Goal: Task Accomplishment & Management: Manage account settings

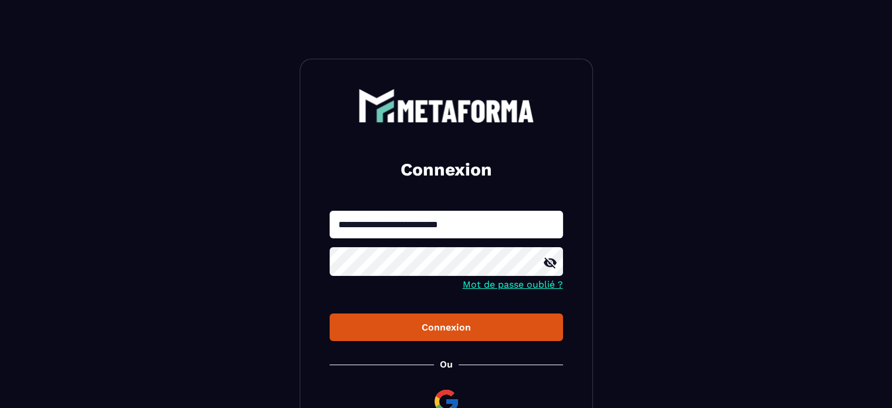
click at [330, 238] on div at bounding box center [330, 238] width 0 height 0
type input "**********"
click at [401, 340] on button "Connexion" at bounding box center [446, 327] width 233 height 28
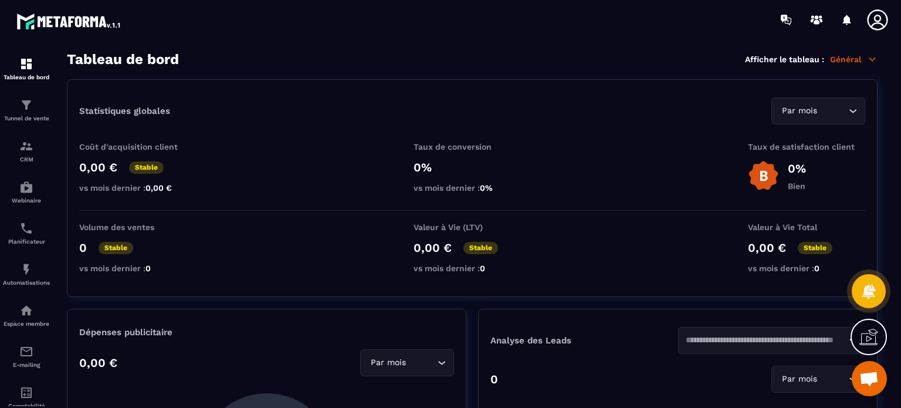
click at [718, 114] on div "Statistiques globales Par mois Loading..." at bounding box center [472, 110] width 786 height 27
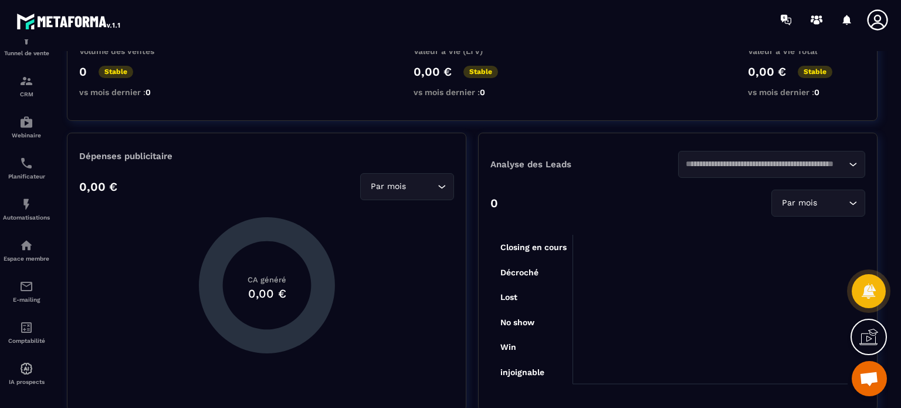
scroll to position [76, 0]
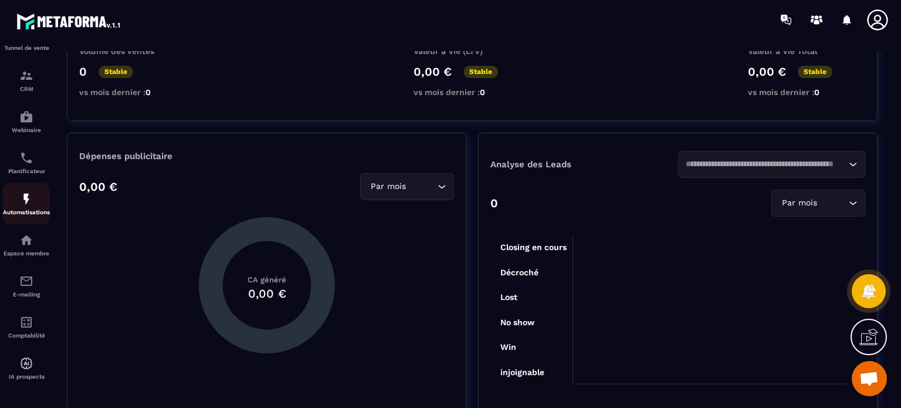
click at [25, 204] on div "Automatisations" at bounding box center [26, 203] width 47 height 23
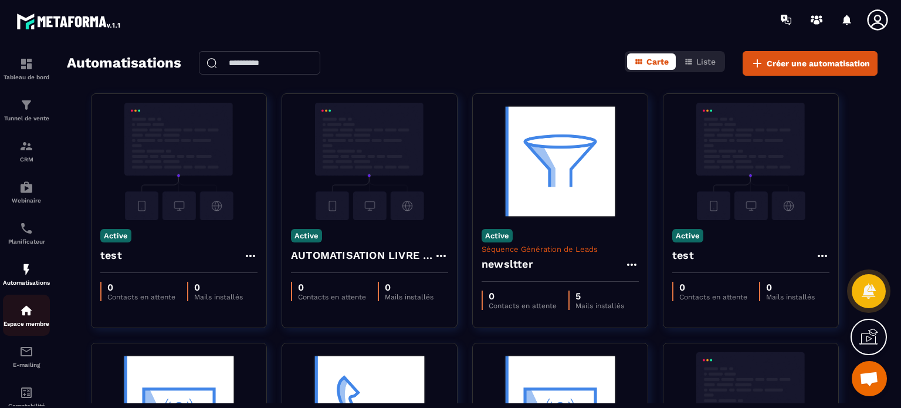
click at [31, 324] on p "Espace membre" at bounding box center [26, 323] width 47 height 6
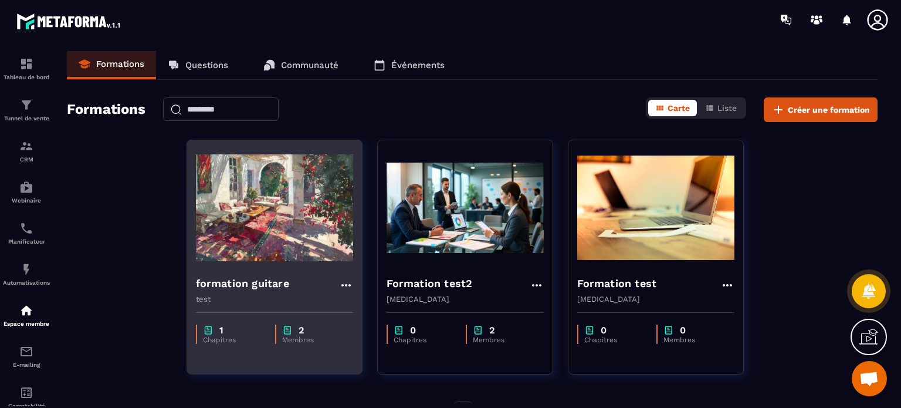
click at [271, 296] on p "test" at bounding box center [274, 298] width 157 height 9
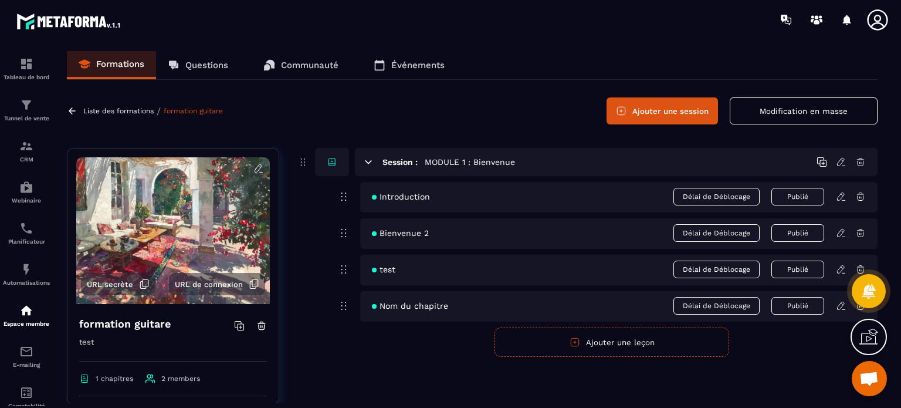
click at [214, 63] on p "Questions" at bounding box center [206, 65] width 43 height 11
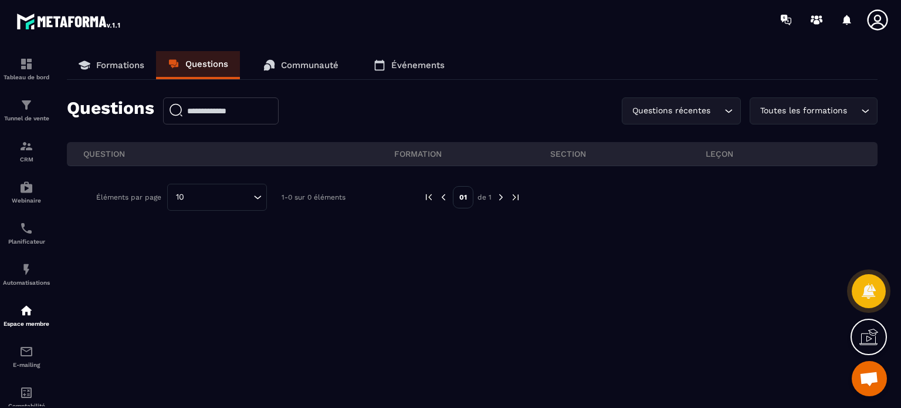
click at [137, 73] on link "Formations" at bounding box center [111, 65] width 89 height 28
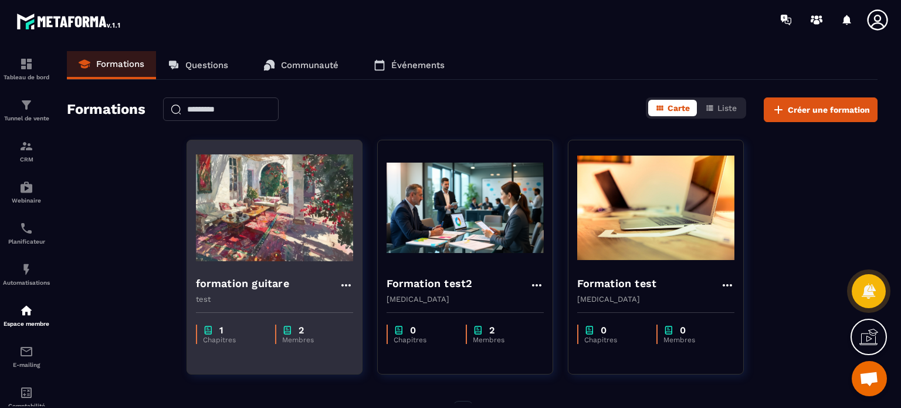
click at [269, 293] on div "formation guitare" at bounding box center [274, 284] width 157 height 19
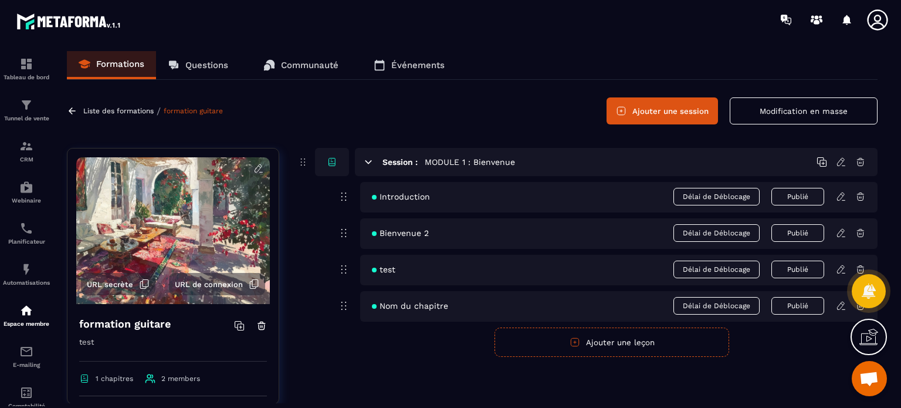
scroll to position [221, 0]
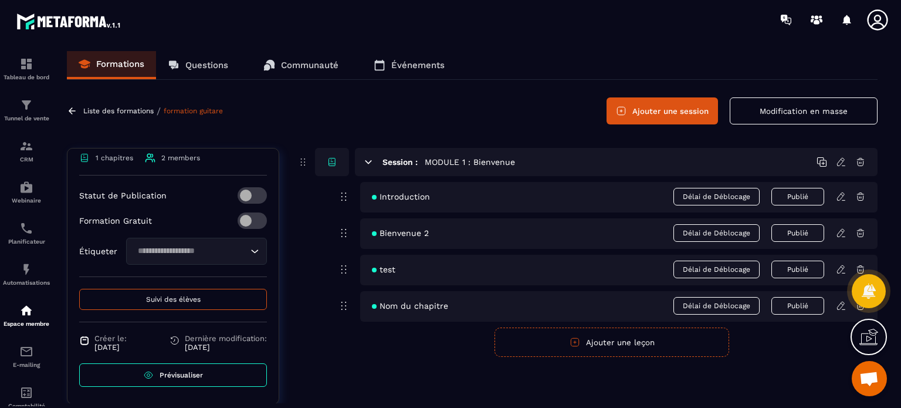
click at [158, 300] on span "Suivi des élèves" at bounding box center [173, 299] width 55 height 8
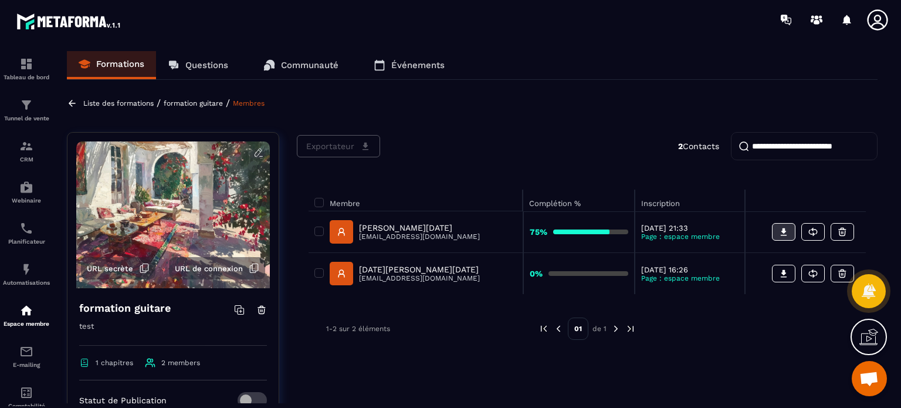
click at [780, 231] on icon at bounding box center [783, 231] width 11 height 11
click at [338, 231] on rect at bounding box center [341, 231] width 23 height 23
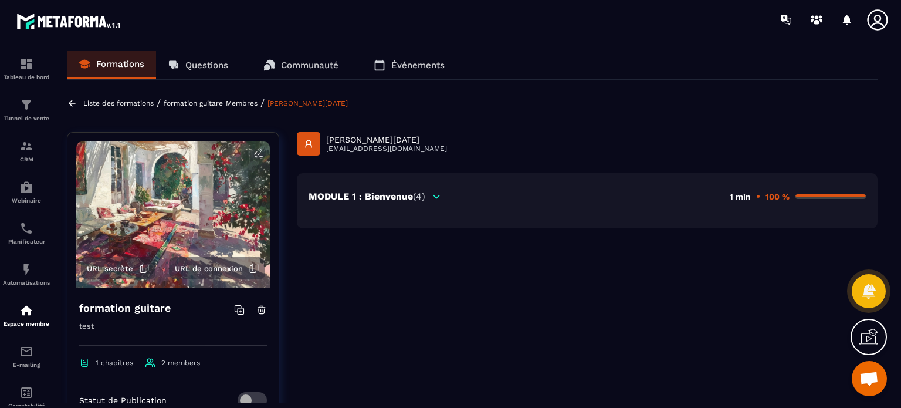
click at [433, 195] on icon at bounding box center [436, 196] width 11 height 11
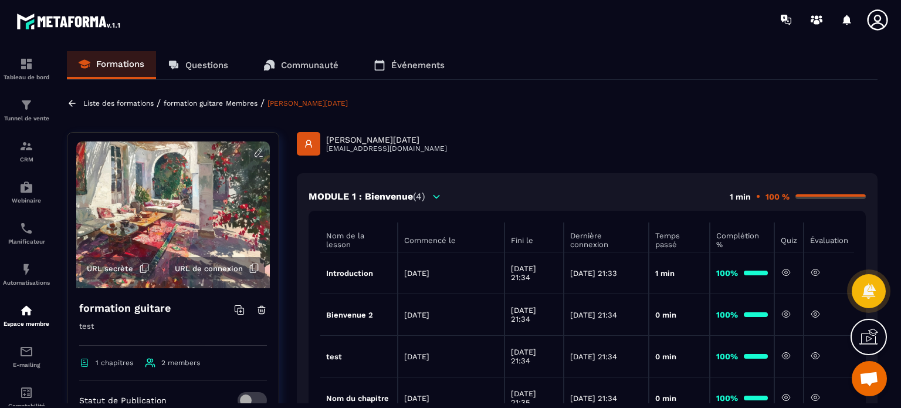
click at [523, 168] on div "[PERSON_NAME][DATE] [EMAIL_ADDRESS][DOMAIN_NAME] MODULE 1 : Bienvenue (4) 1 min…" at bounding box center [587, 379] width 581 height 495
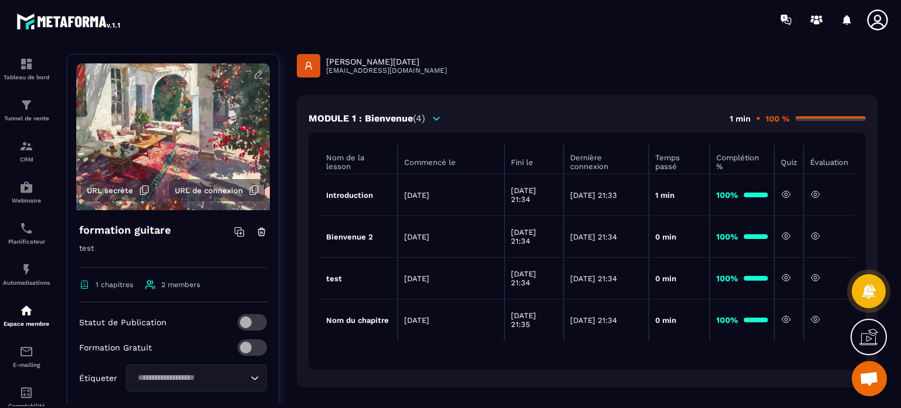
scroll to position [176, 0]
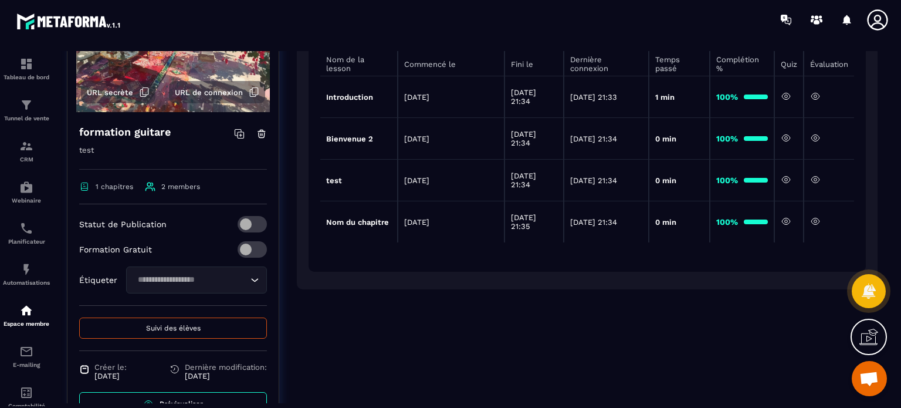
click at [783, 220] on icon at bounding box center [786, 221] width 11 height 11
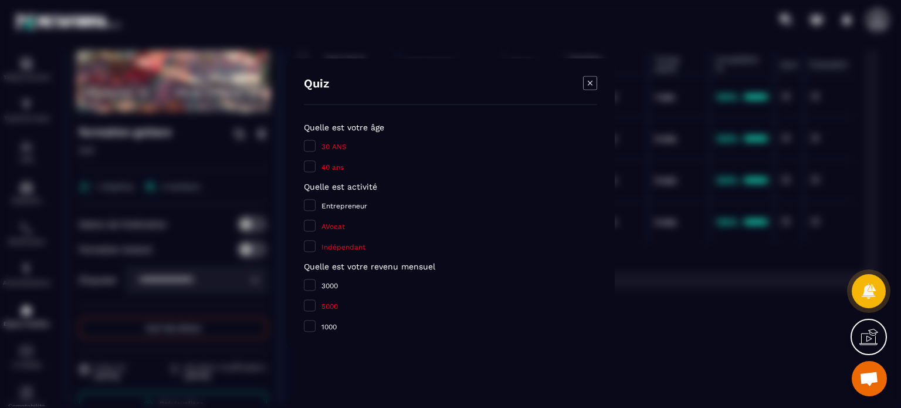
click at [592, 82] on icon "Modal window" at bounding box center [590, 83] width 14 height 14
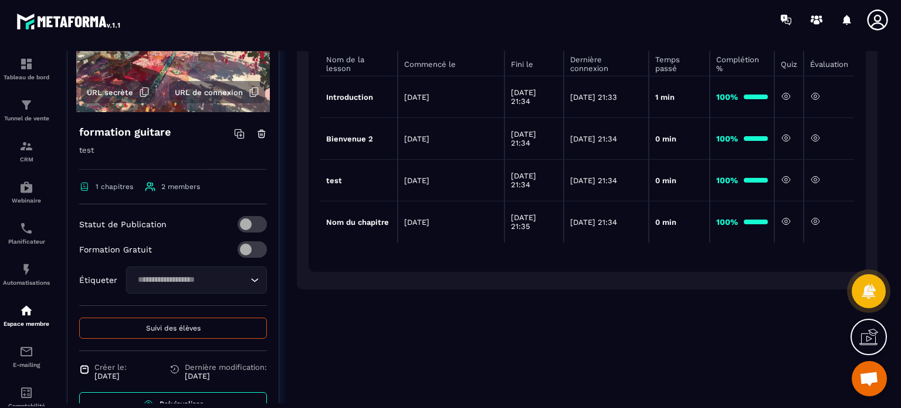
click at [512, 269] on div "Nom de la lesson Commencé le Fini le Dernière connexion Temps passé Complétion …" at bounding box center [587, 153] width 557 height 237
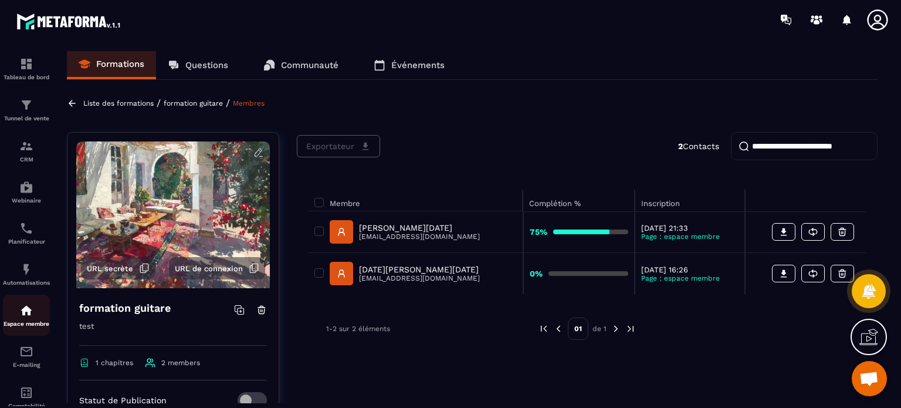
click at [19, 325] on p "Espace membre" at bounding box center [26, 323] width 47 height 6
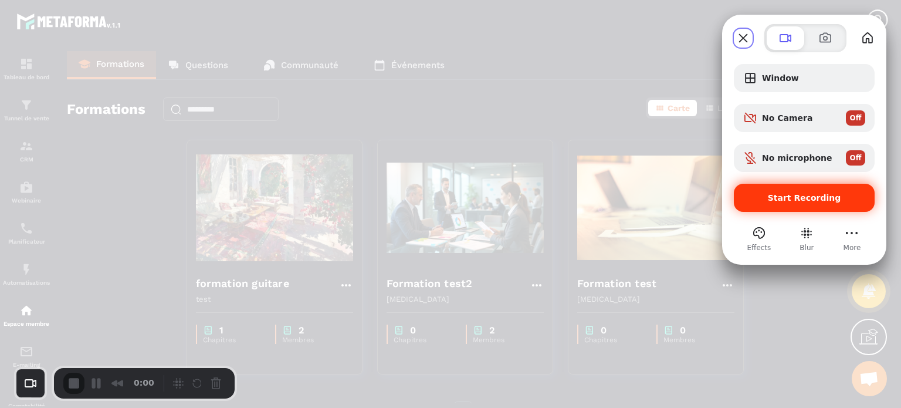
click at [783, 195] on span "Start Recording" at bounding box center [804, 197] width 73 height 9
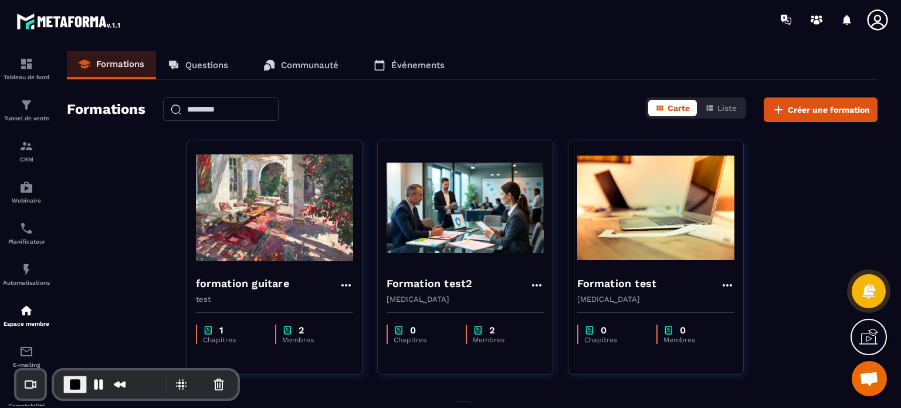
click at [298, 278] on div "formation guitare" at bounding box center [274, 284] width 157 height 19
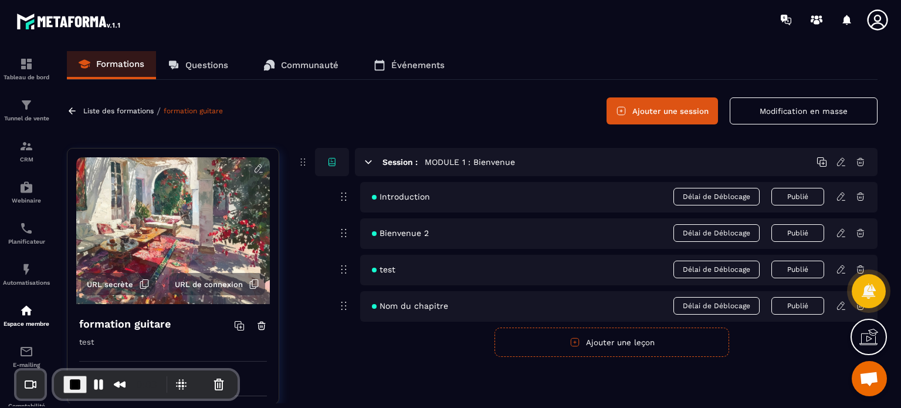
click at [315, 258] on div "Session : MODULE 1 : Bienvenue Introduction Délai de Déblocage Publié Bienvenue…" at bounding box center [587, 252] width 581 height 209
click at [839, 307] on icon at bounding box center [841, 305] width 11 height 11
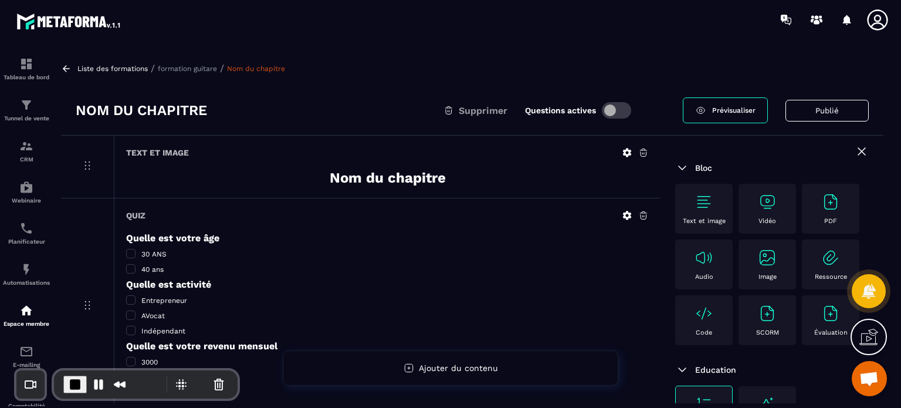
click at [319, 236] on h5 "Quelle est votre âge" at bounding box center [387, 237] width 523 height 11
click at [190, 74] on div "Liste des formations / formation guitare / Nom du chapitre Nom du chapitre Supp…" at bounding box center [472, 227] width 834 height 352
click at [190, 63] on div "Liste des formations / formation guitare / Nom du chapitre" at bounding box center [472, 68] width 822 height 11
click at [190, 70] on p "formation guitare" at bounding box center [187, 69] width 59 height 8
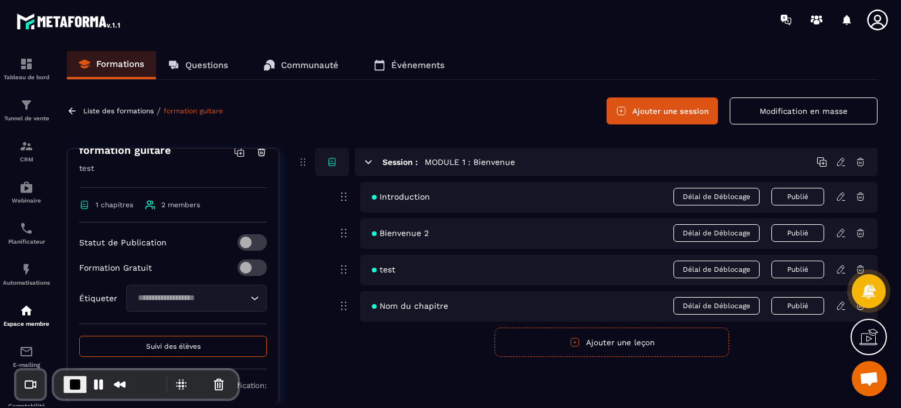
scroll to position [221, 0]
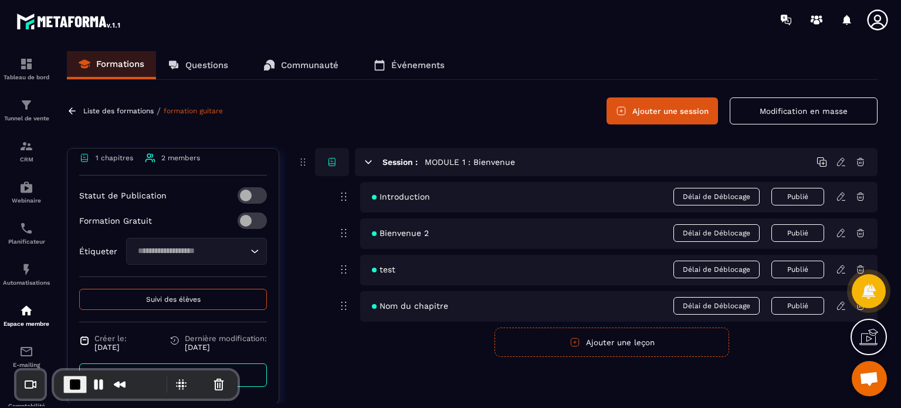
click at [134, 297] on button "Suivi des élèves" at bounding box center [173, 299] width 188 height 21
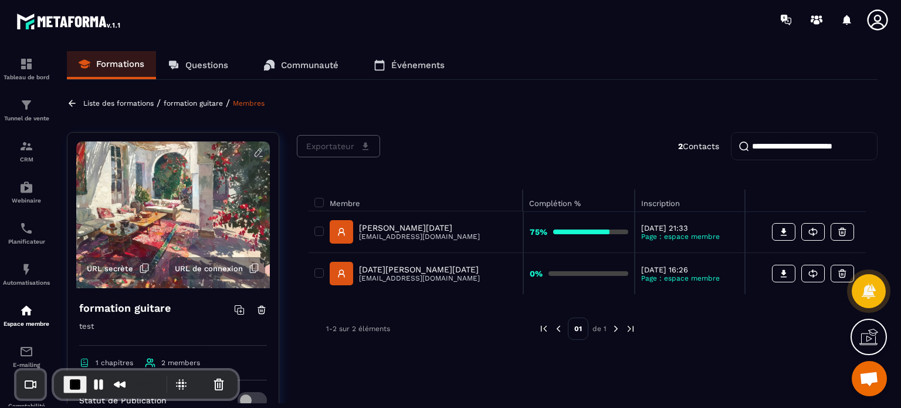
click at [324, 230] on div "[PERSON_NAME][DATE] [EMAIL_ADDRESS][DOMAIN_NAME]" at bounding box center [415, 231] width 202 height 23
click at [341, 229] on rect at bounding box center [341, 231] width 23 height 23
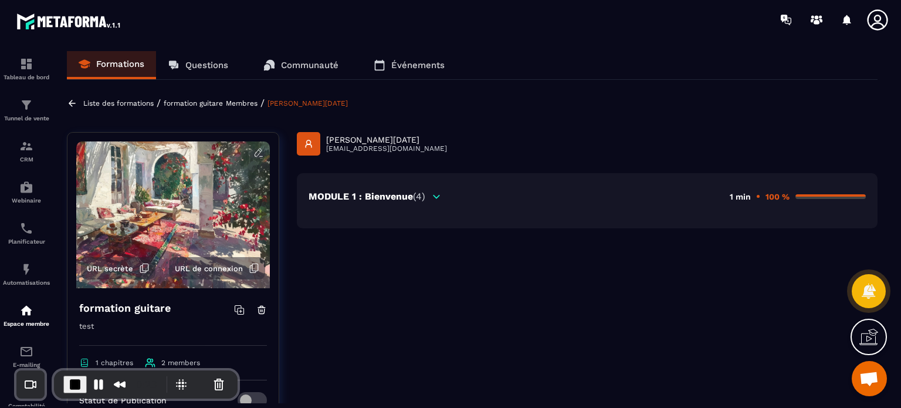
click at [407, 191] on p "MODULE 1 : Bienvenue (4)" at bounding box center [367, 196] width 117 height 11
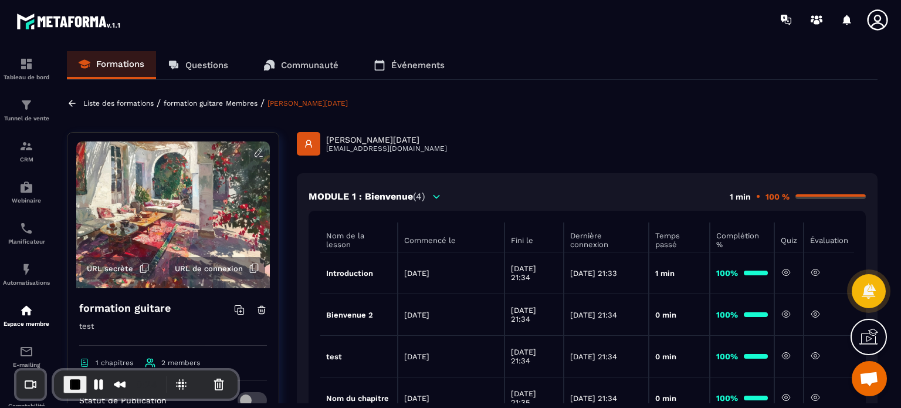
click at [629, 138] on div "[PERSON_NAME][DATE] [EMAIL_ADDRESS][DOMAIN_NAME]" at bounding box center [587, 143] width 581 height 23
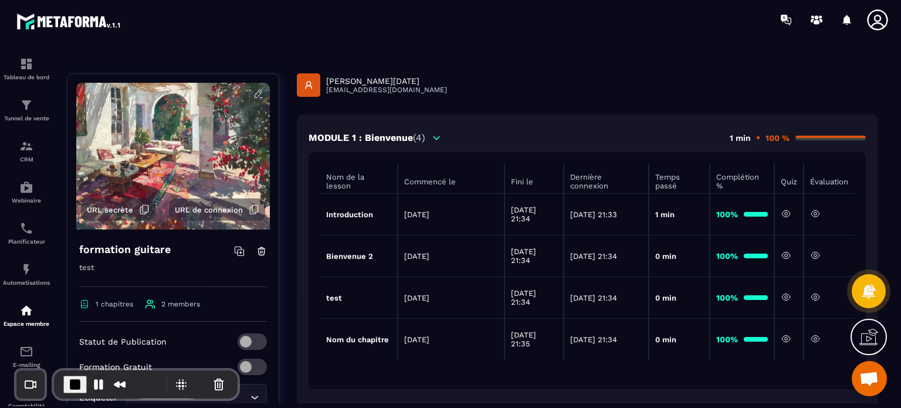
scroll to position [235, 0]
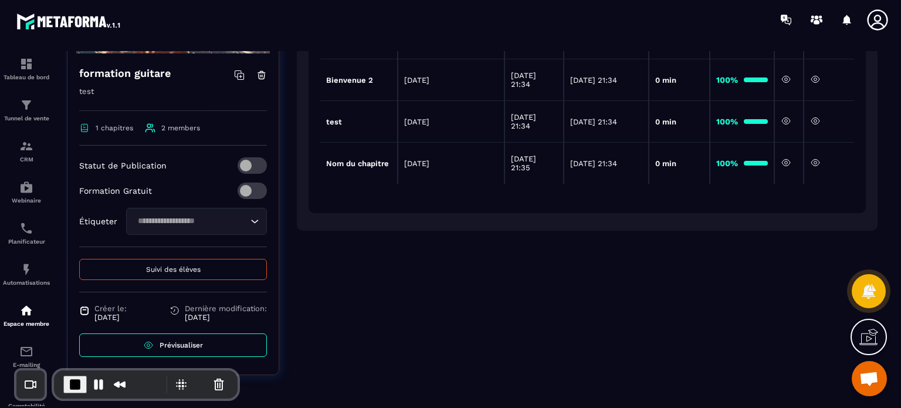
click at [785, 164] on icon at bounding box center [786, 162] width 3 height 3
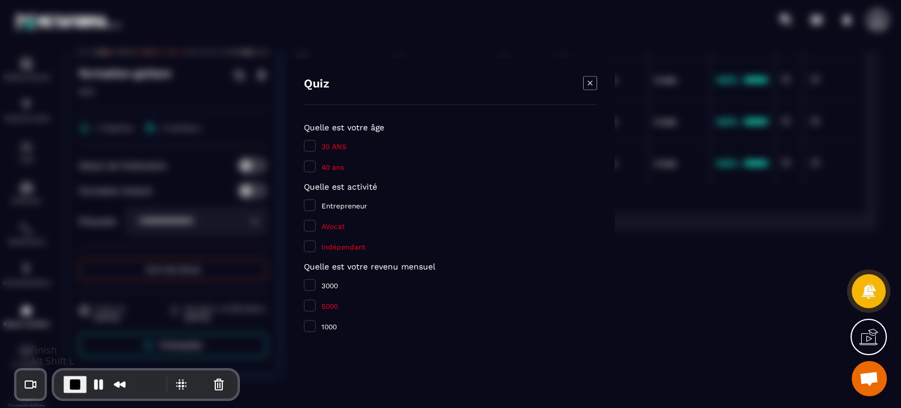
click at [68, 388] on span "End Recording" at bounding box center [75, 384] width 14 height 14
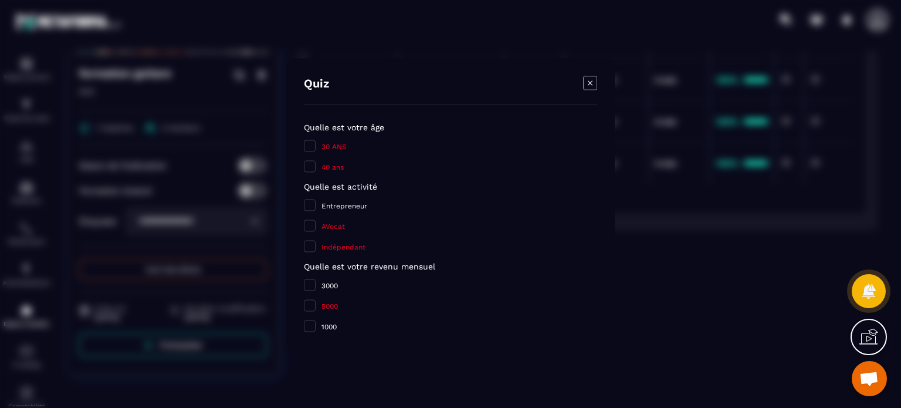
click at [590, 81] on icon "Modal window" at bounding box center [590, 83] width 14 height 14
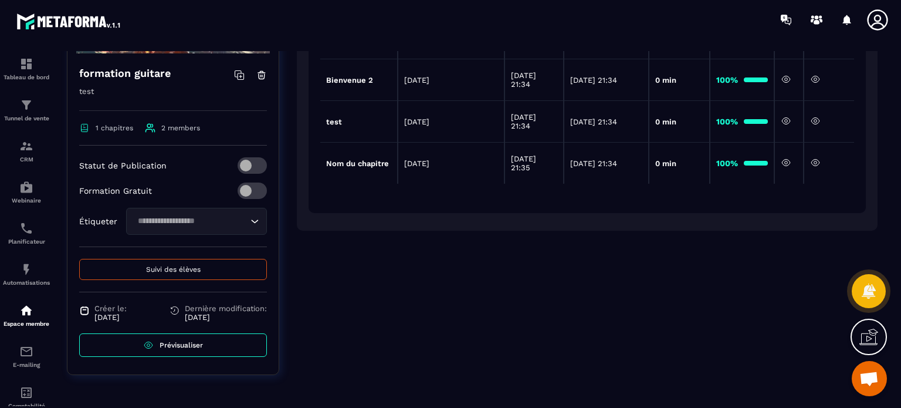
click at [889, 16] on div at bounding box center [880, 19] width 29 height 21
click at [871, 20] on icon at bounding box center [877, 19] width 23 height 23
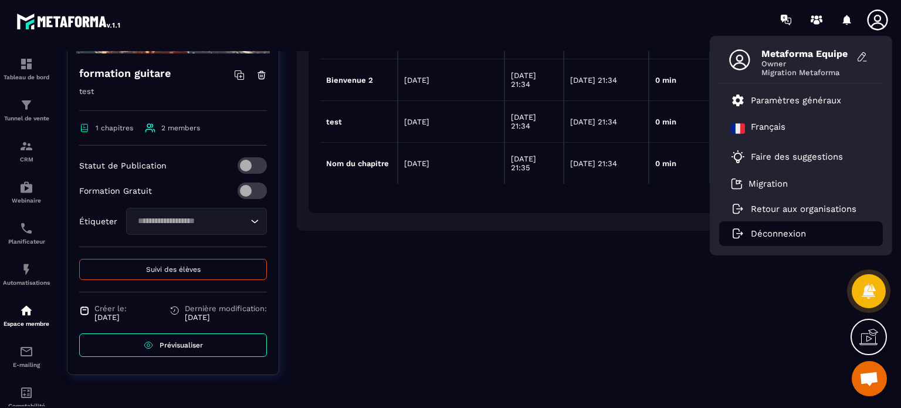
click at [763, 231] on p "Déconnexion" at bounding box center [778, 233] width 55 height 11
